Goal: Task Accomplishment & Management: Complete application form

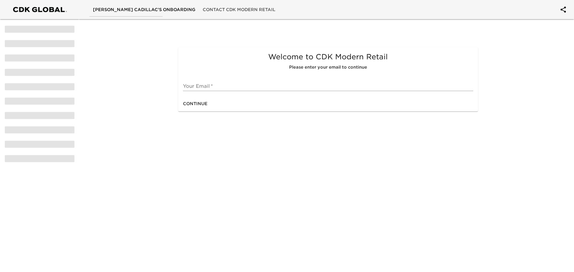
click at [238, 87] on input "text" at bounding box center [328, 86] width 290 height 10
type input "[EMAIL_ADDRESS][DOMAIN_NAME]"
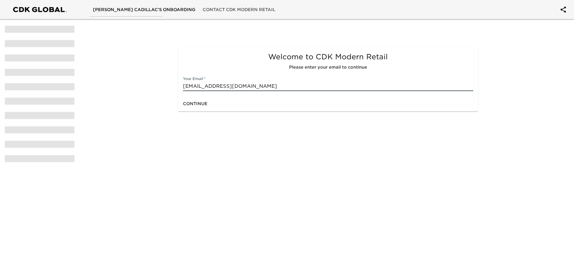
click at [199, 100] on span "Continue" at bounding box center [195, 103] width 25 height 7
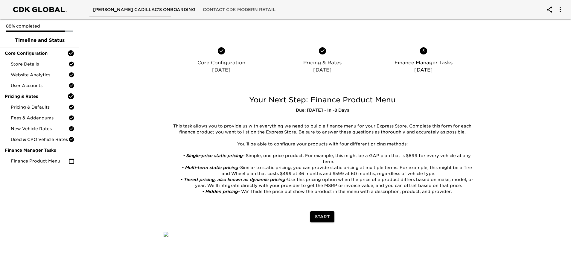
scroll to position [150, 0]
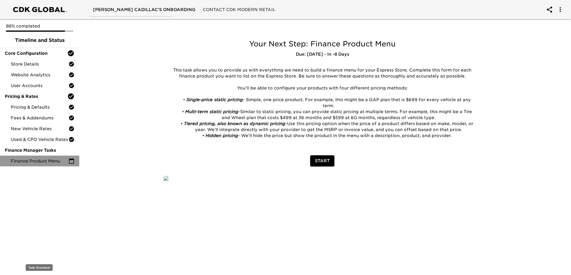
click at [27, 160] on span "Finance Product Menu" at bounding box center [40, 161] width 58 height 6
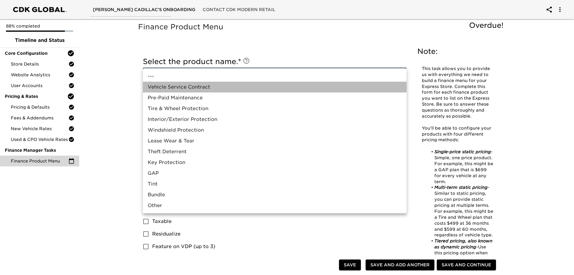
click at [184, 84] on li "Vehicle Service Contract" at bounding box center [275, 87] width 264 height 11
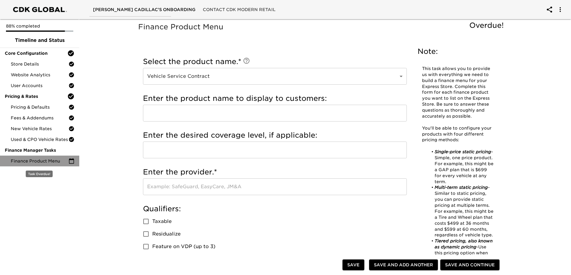
click at [36, 161] on span "Finance Product Menu" at bounding box center [40, 161] width 58 height 6
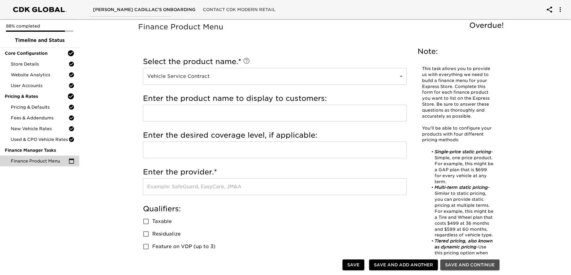
click at [461, 264] on span "Save and Continue" at bounding box center [470, 264] width 50 height 7
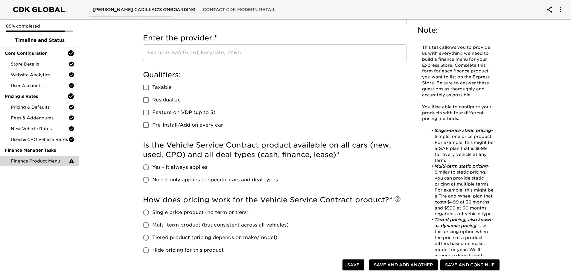
scroll to position [150, 0]
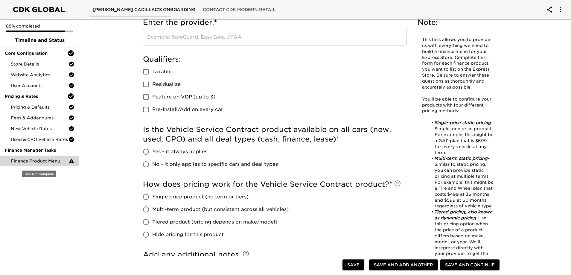
click at [31, 161] on span "Finance Product Menu" at bounding box center [40, 161] width 58 height 6
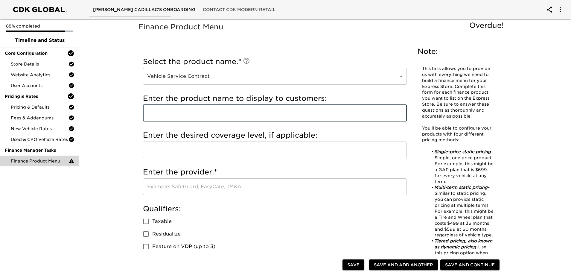
click at [215, 113] on input "text" at bounding box center [275, 113] width 264 height 17
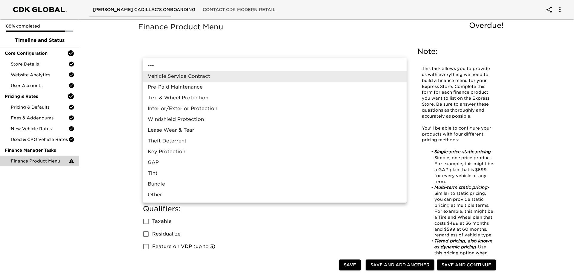
click at [193, 96] on li "Tire & Wheel Protection" at bounding box center [275, 97] width 264 height 11
type input "Tire & Wheel Protection"
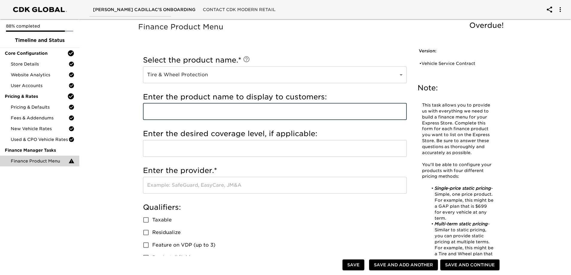
click at [199, 114] on input "text" at bounding box center [275, 111] width 264 height 17
type input "Tire & Wheel Protection Plus"
click at [212, 146] on input "text" at bounding box center [275, 148] width 264 height 17
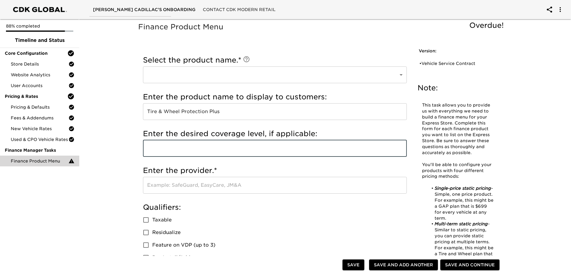
click at [229, 188] on input "text" at bounding box center [275, 185] width 264 height 17
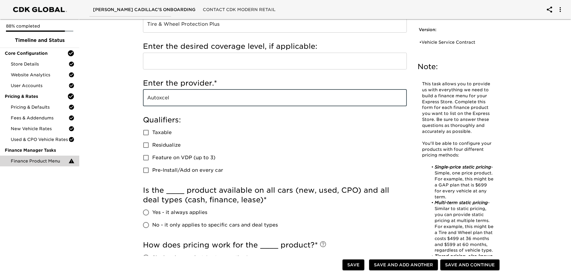
scroll to position [90, 0]
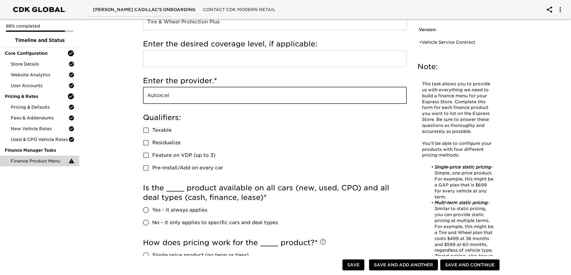
type input "Autoxcel"
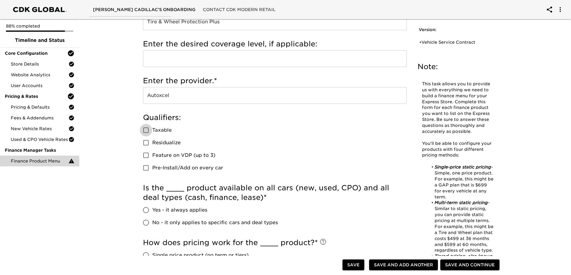
click at [144, 130] on input "Taxable" at bounding box center [146, 130] width 13 height 13
checkbox input "true"
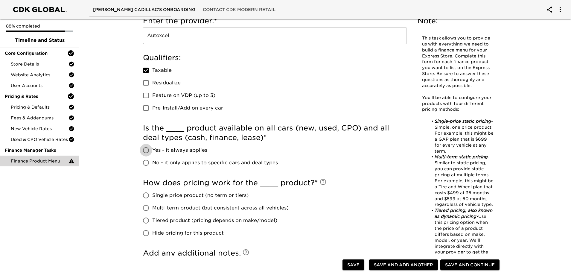
click at [147, 149] on input "Yes - it always applies" at bounding box center [146, 150] width 13 height 13
radio input "true"
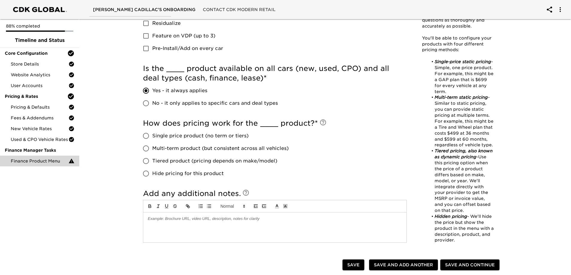
scroll to position [209, 0]
click at [145, 159] on input "Tiered product (pricing depends on make/model)" at bounding box center [146, 160] width 13 height 13
radio input "true"
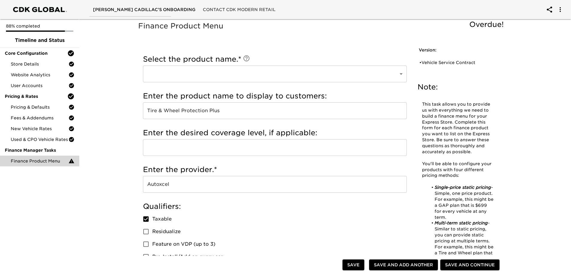
scroll to position [0, 0]
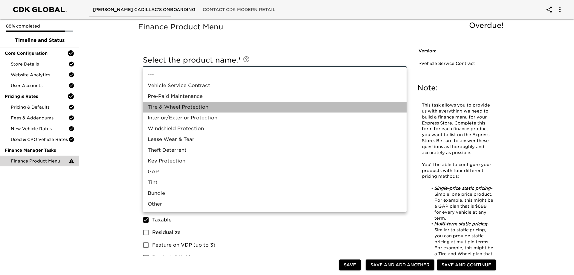
click at [206, 105] on li "Tire & Wheel Protection" at bounding box center [275, 107] width 264 height 11
type input "Tire & Wheel Protection"
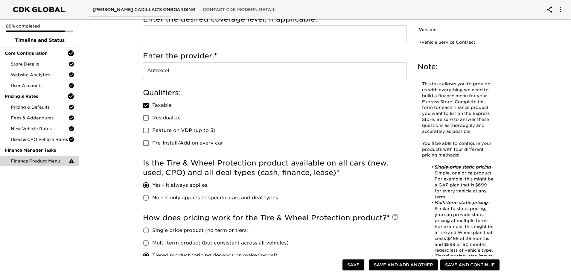
scroll to position [120, 0]
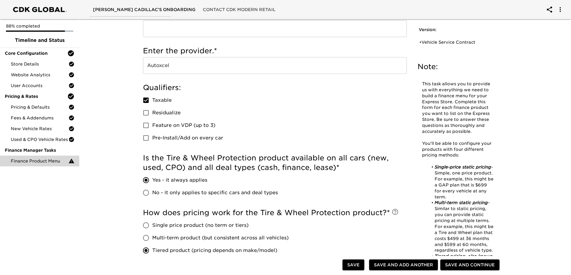
click at [146, 111] on input "Residualize" at bounding box center [146, 112] width 13 height 13
checkbox input "true"
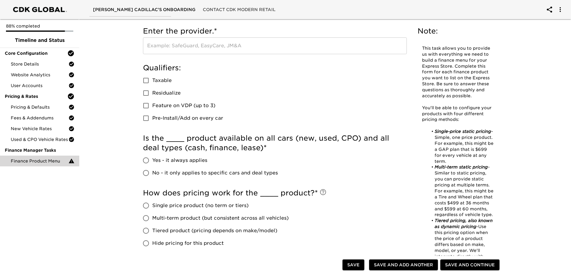
scroll to position [0, 0]
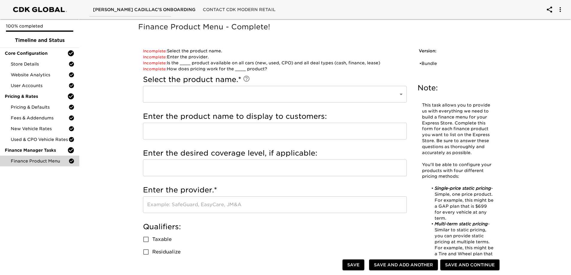
type input "Other"
type input "Cilajet Ultimate Protection"
type input "Cilajet"
checkbox input "true"
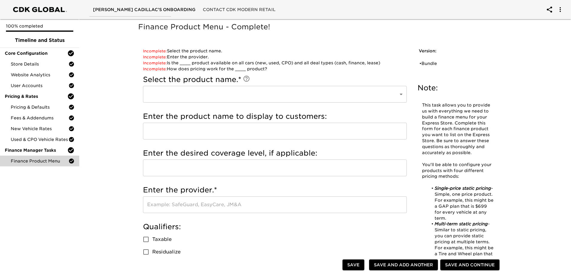
checkbox input "true"
radio input "true"
type input "1495"
